Goal: Information Seeking & Learning: Learn about a topic

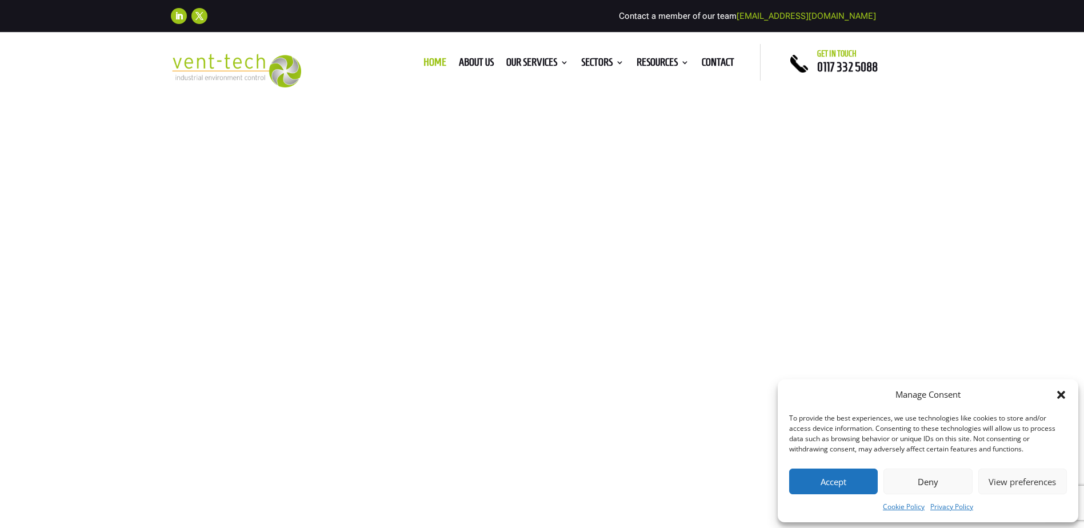
click at [837, 479] on button "Accept" at bounding box center [833, 481] width 89 height 26
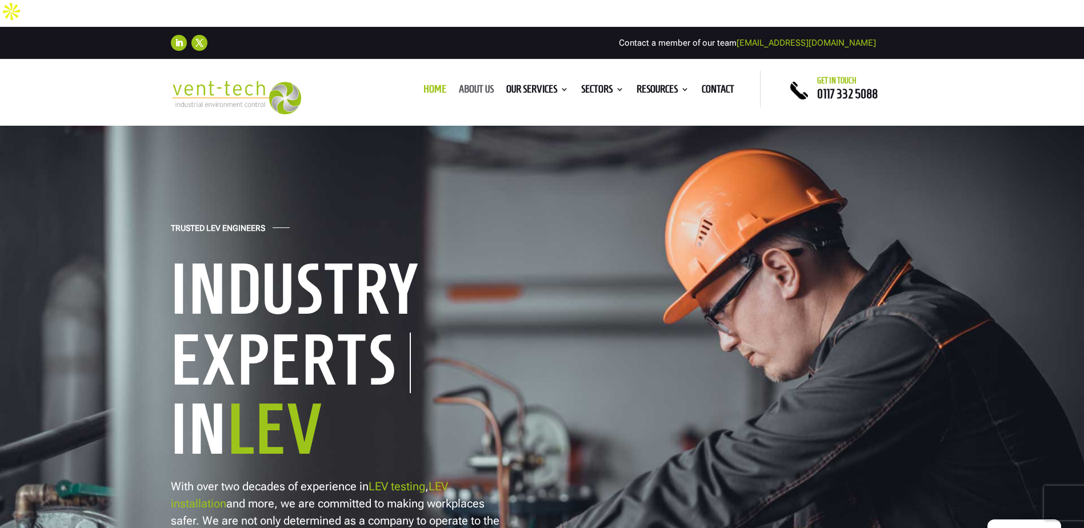
click at [480, 85] on link "About us" at bounding box center [476, 91] width 35 height 13
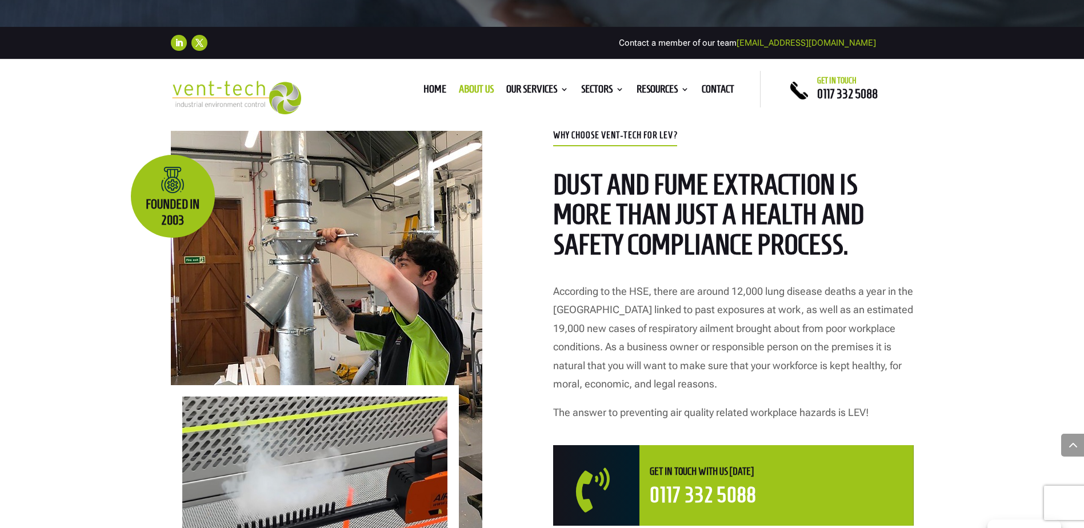
scroll to position [343, 0]
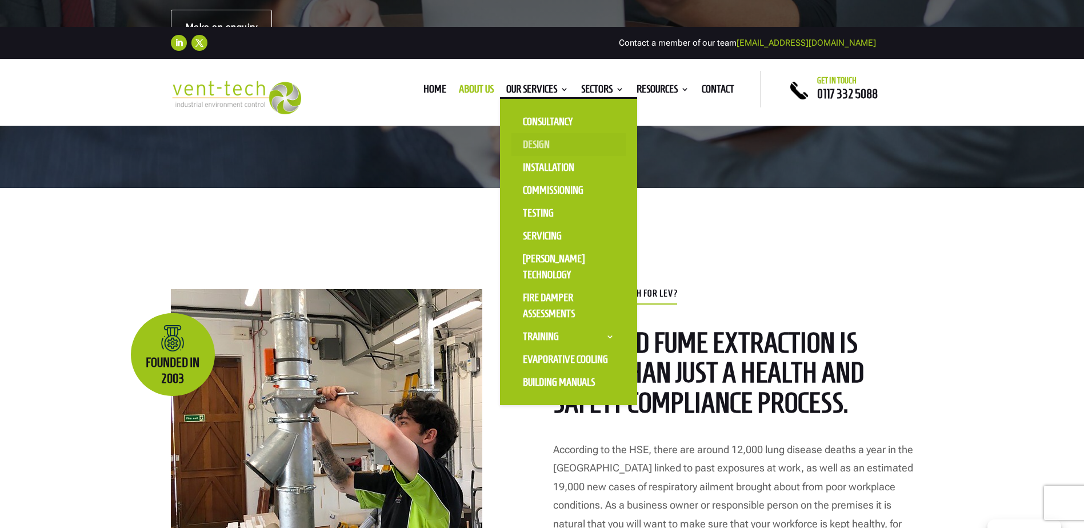
click at [536, 133] on link "Design" at bounding box center [568, 144] width 114 height 23
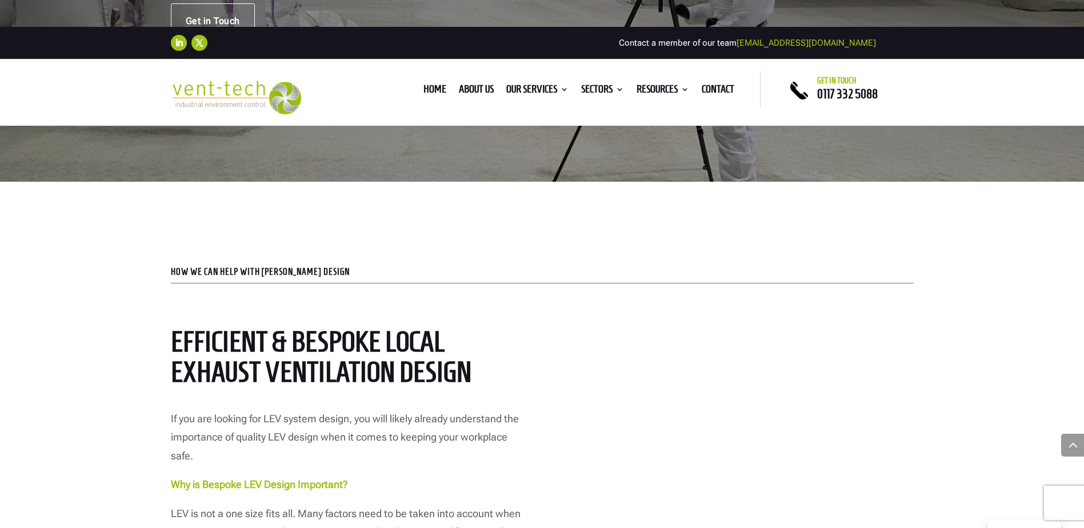
scroll to position [343, 0]
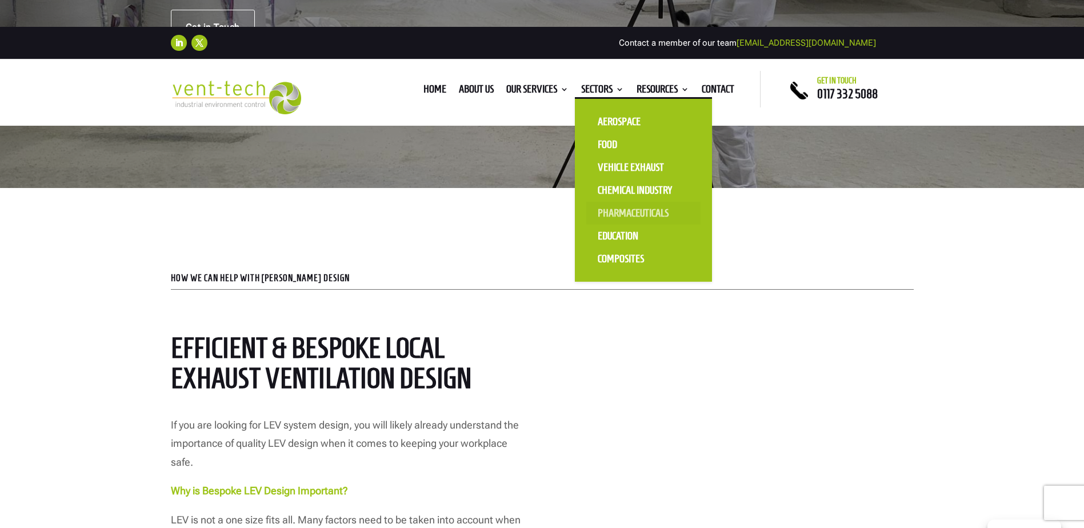
click at [607, 202] on link "Pharmaceuticals" at bounding box center [643, 213] width 114 height 23
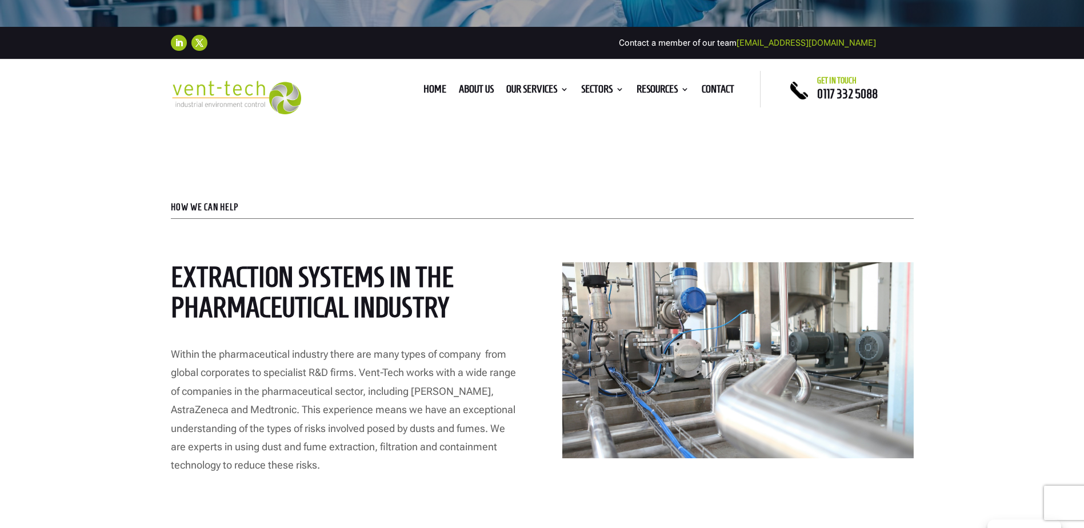
scroll to position [457, 0]
